Goal: Information Seeking & Learning: Learn about a topic

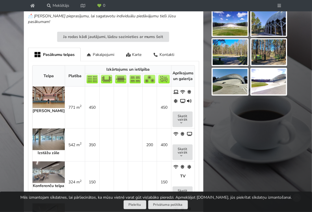
scroll to position [300, 0]
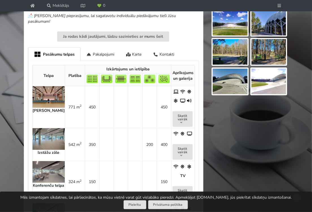
click at [44, 86] on img at bounding box center [49, 97] width 32 height 22
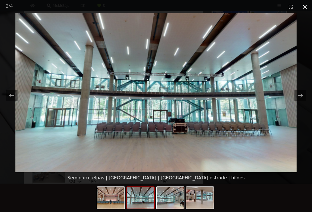
click at [305, 5] on button "Close gallery" at bounding box center [305, 6] width 14 height 13
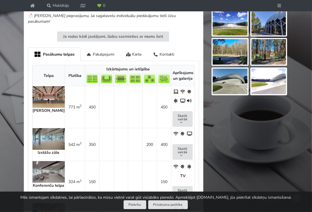
click at [36, 128] on img at bounding box center [49, 139] width 32 height 22
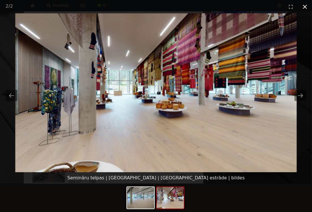
click at [306, 6] on button "Close gallery" at bounding box center [305, 6] width 14 height 13
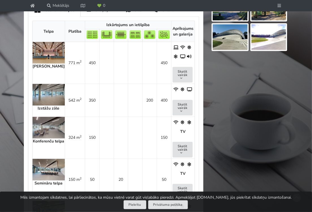
scroll to position [376, 0]
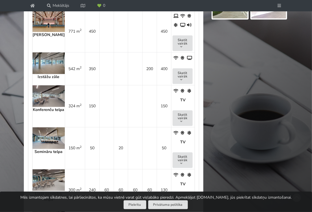
click at [51, 93] on img at bounding box center [49, 96] width 32 height 22
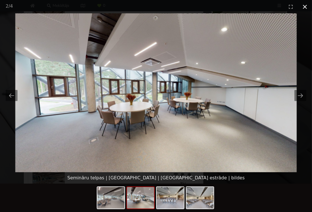
click at [303, 5] on button "Close gallery" at bounding box center [305, 6] width 14 height 13
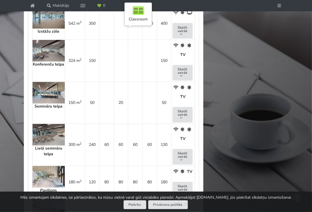
scroll to position [421, 0]
click at [53, 84] on img at bounding box center [49, 93] width 32 height 22
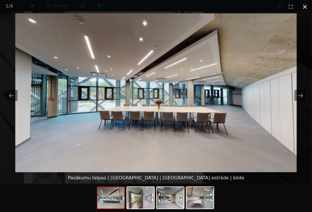
click at [303, 7] on button "Close gallery" at bounding box center [305, 6] width 14 height 13
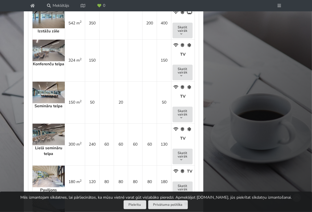
click at [46, 128] on img at bounding box center [49, 134] width 32 height 22
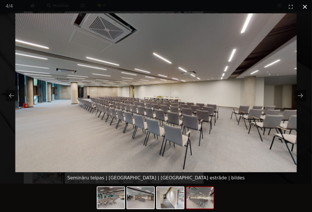
click at [303, 7] on button "Close gallery" at bounding box center [305, 6] width 14 height 13
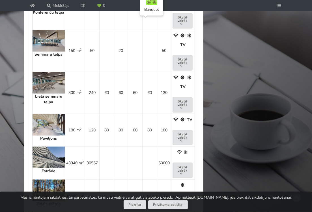
scroll to position [485, 0]
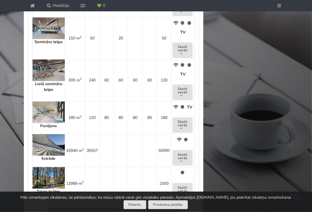
click at [48, 103] on img at bounding box center [49, 112] width 32 height 22
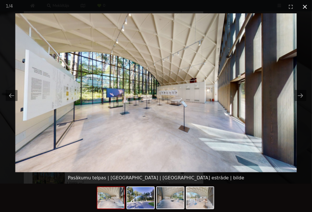
click at [308, 7] on button "Close gallery" at bounding box center [305, 6] width 14 height 13
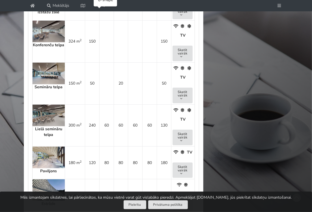
scroll to position [441, 0]
click at [184, 45] on button "Skatīt vairāk" at bounding box center [183, 53] width 20 height 16
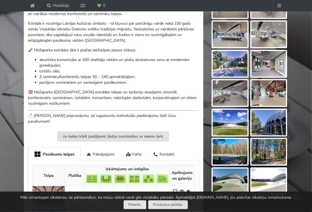
scroll to position [200, 0]
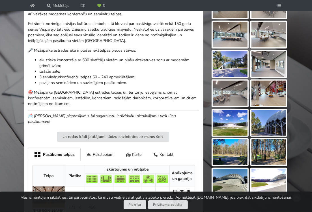
click at [278, 73] on img at bounding box center [269, 63] width 35 height 25
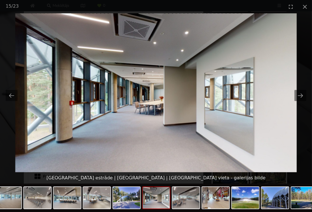
scroll to position [178, 0]
